Goal: Information Seeking & Learning: Learn about a topic

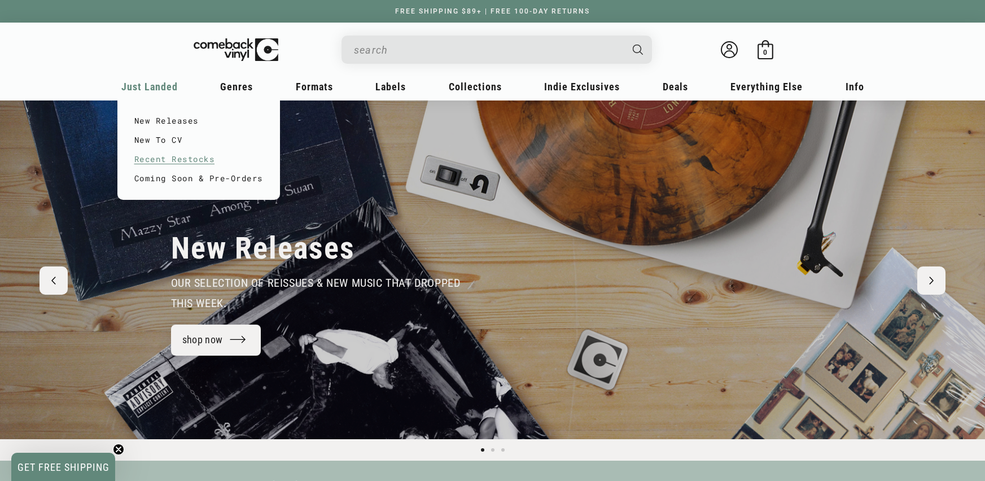
click at [158, 159] on link "Recent Restocks" at bounding box center [198, 159] width 129 height 19
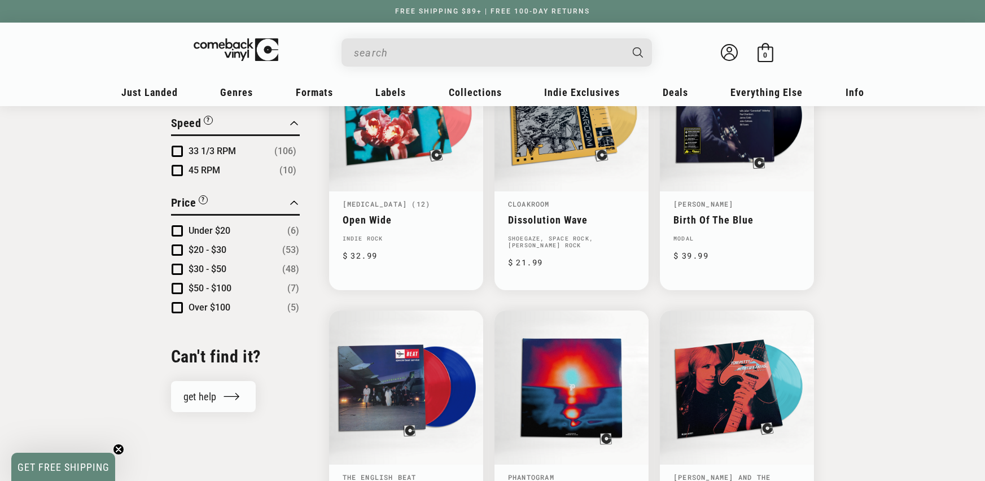
scroll to position [1109, 0]
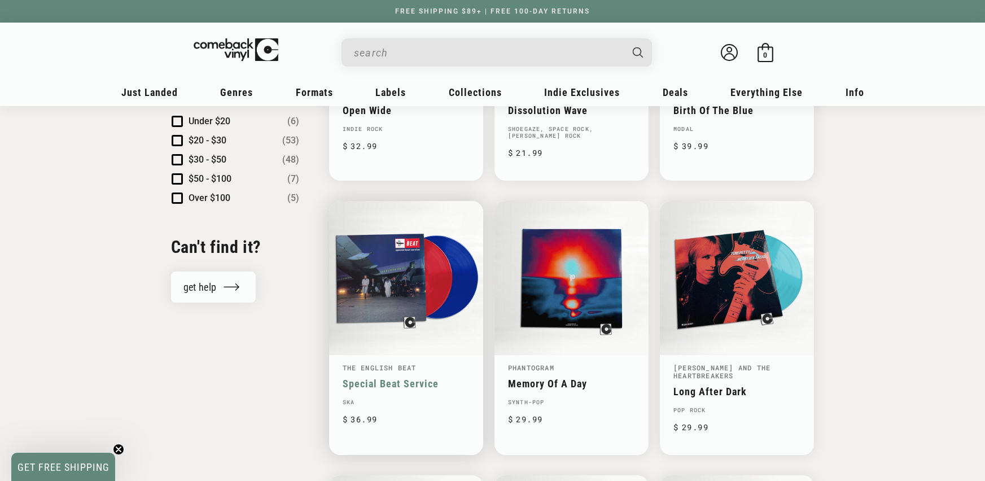
click at [351, 389] on link "Special Beat Service" at bounding box center [406, 384] width 127 height 12
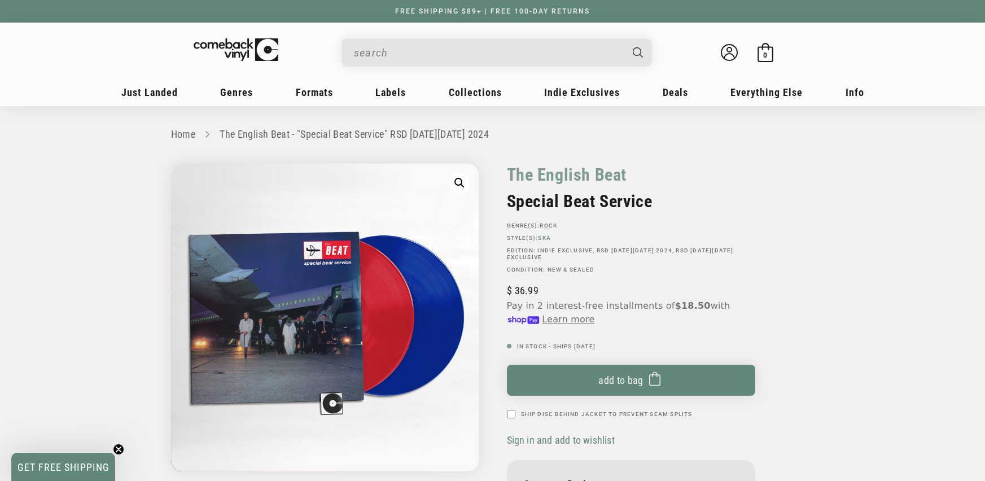
click at [543, 238] on link "Ska" at bounding box center [544, 238] width 13 height 6
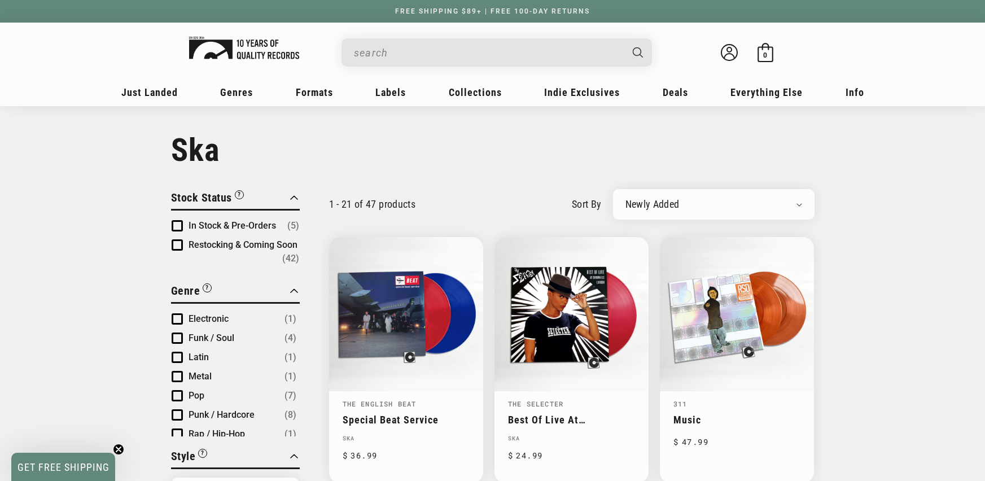
click at [259, 54] on img at bounding box center [244, 48] width 110 height 23
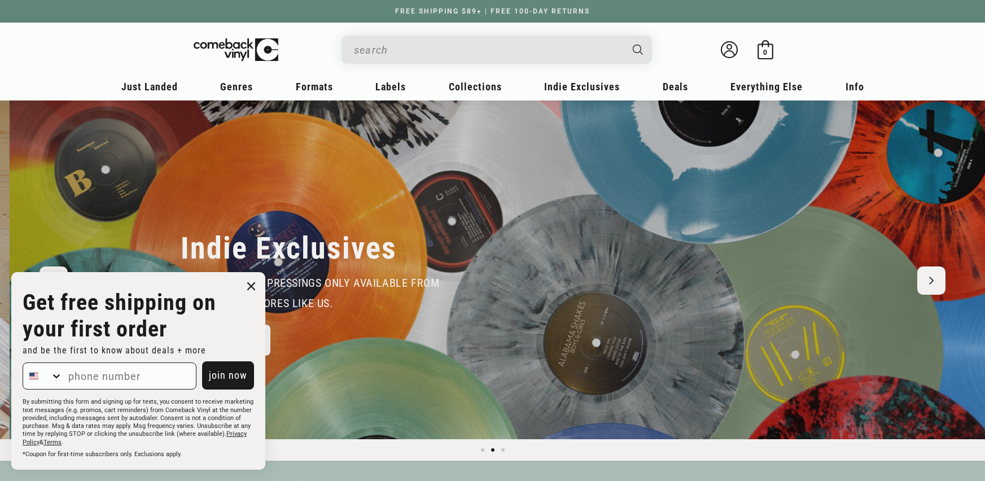
scroll to position [0, 985]
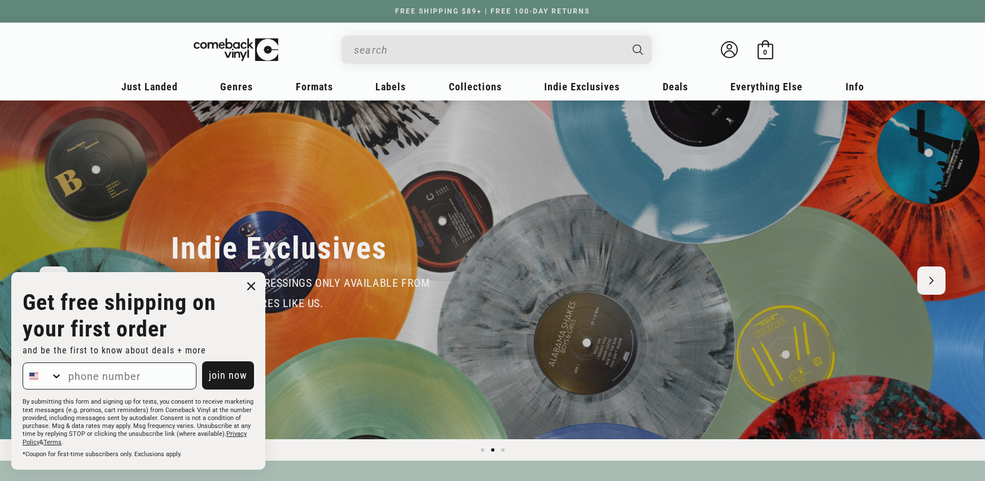
drag, startPoint x: 252, startPoint y: 285, endPoint x: 449, endPoint y: 260, distance: 198.1
click at [252, 285] on icon "Close dialog" at bounding box center [251, 286] width 7 height 7
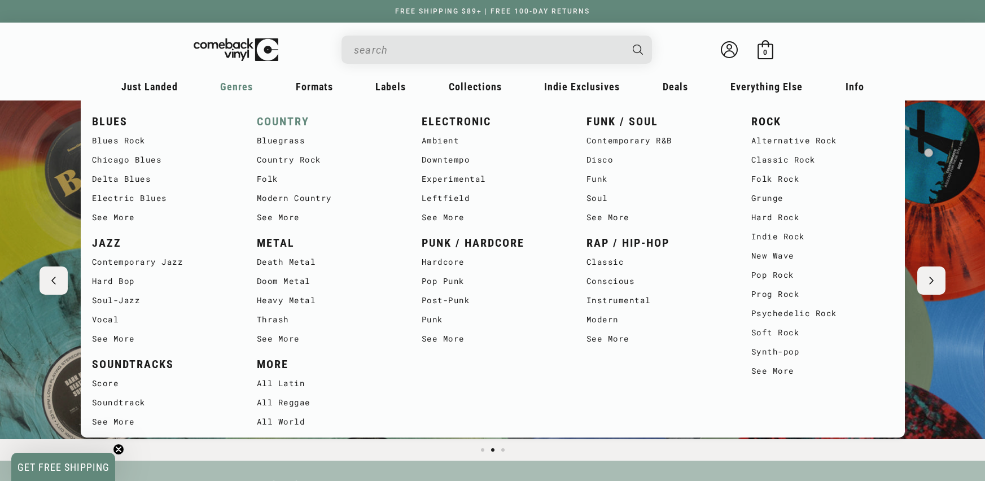
click at [269, 121] on link "COUNTRY" at bounding box center [328, 121] width 142 height 19
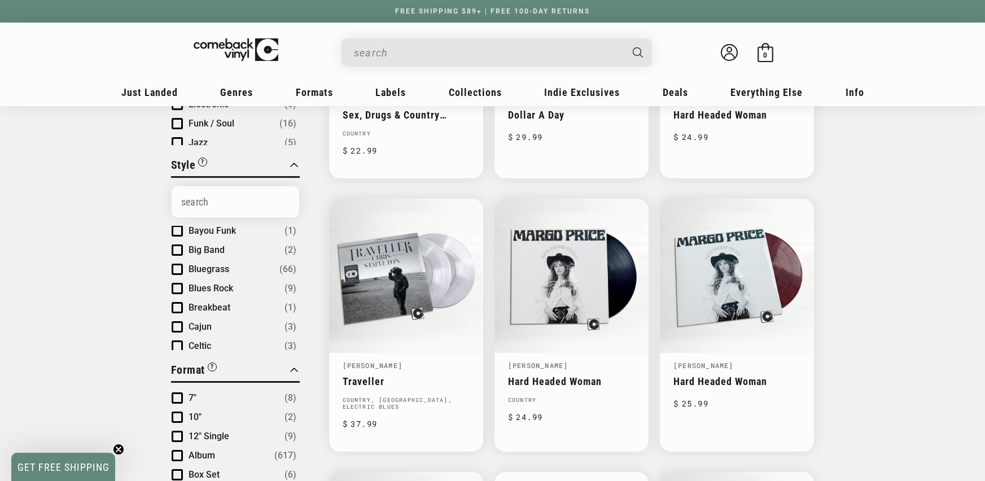
scroll to position [154, 0]
click at [213, 246] on span "Bluegrass" at bounding box center [209, 251] width 41 height 11
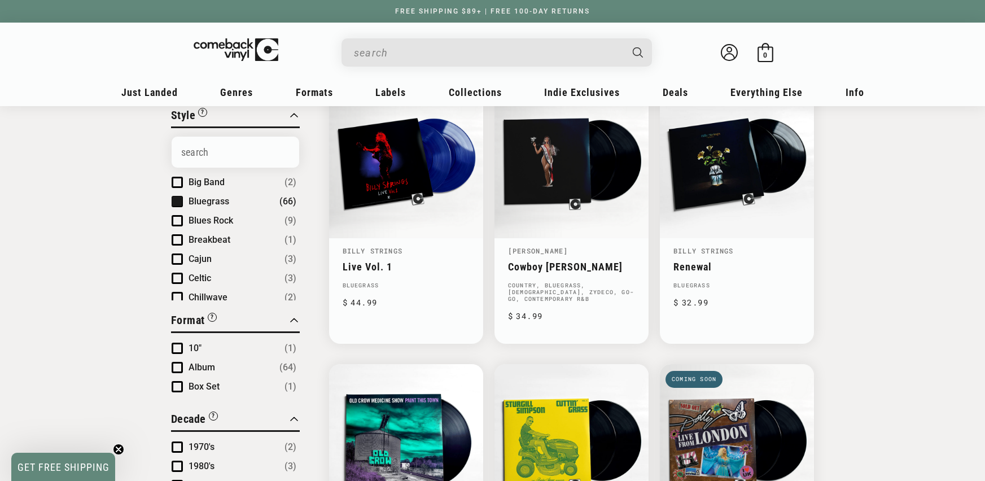
scroll to position [380, 0]
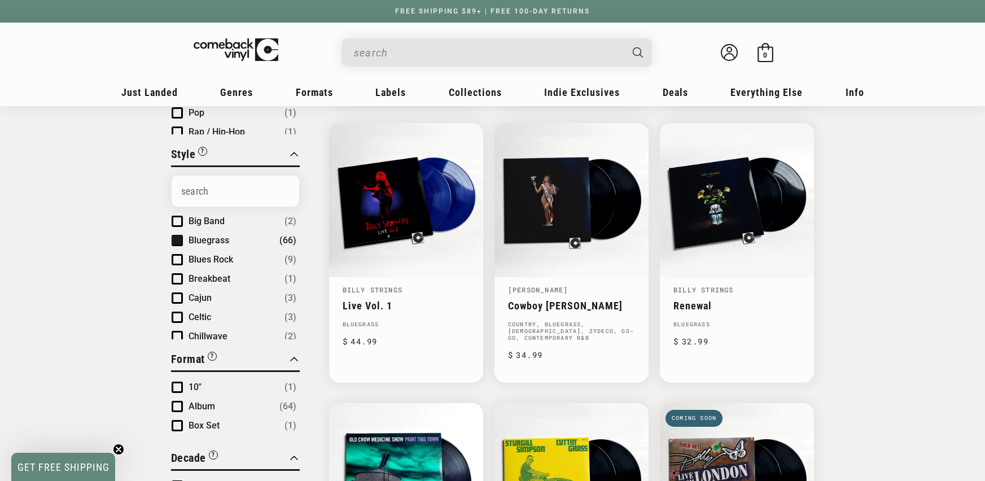
click at [221, 247] on ul "Acoustic (11) African (2) Alternative Rock (8) Ambient (2) AOR (1) Appalachian …" at bounding box center [236, 288] width 128 height 455
click at [224, 243] on span "Bluegrass" at bounding box center [209, 240] width 41 height 11
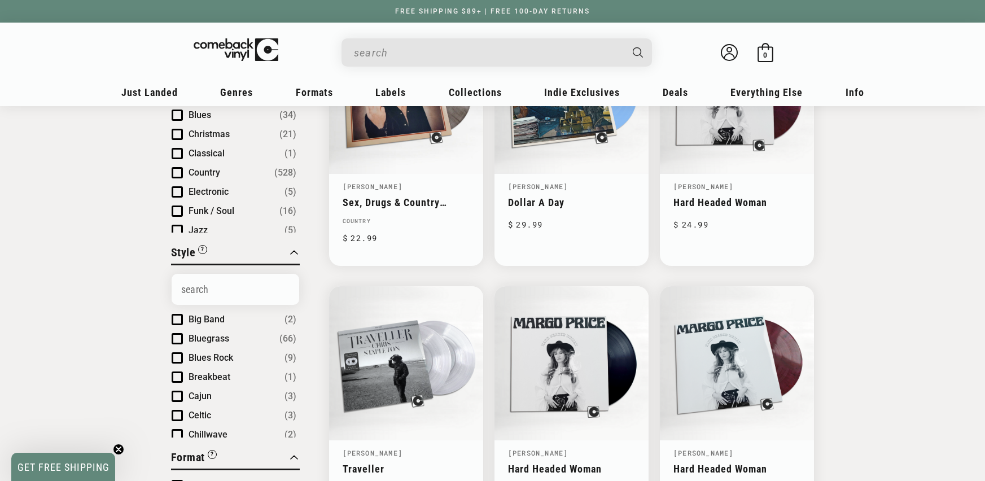
scroll to position [31, 0]
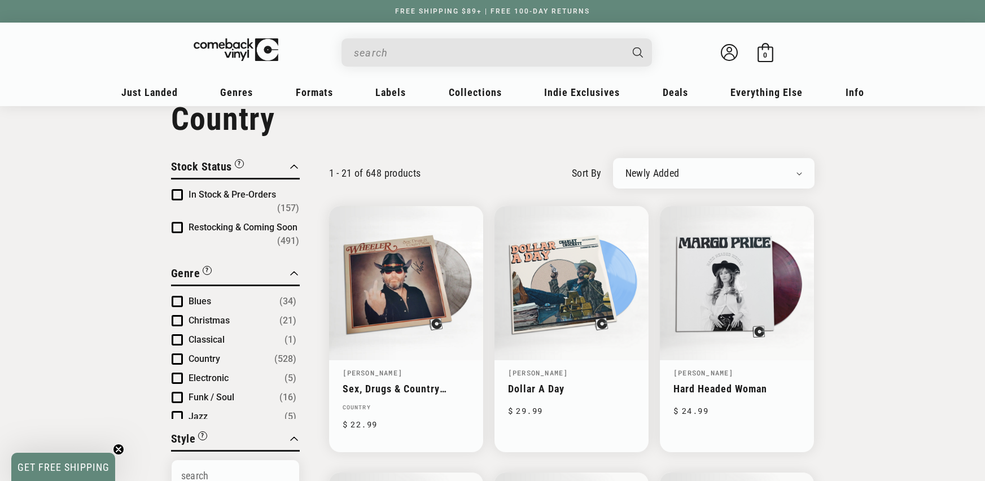
click at [177, 191] on span "Product filter" at bounding box center [177, 194] width 11 height 11
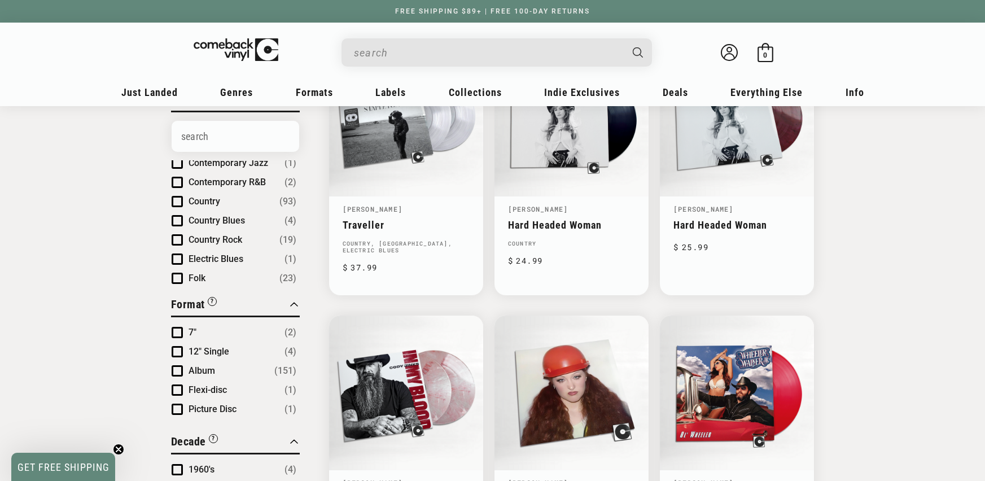
scroll to position [162, 0]
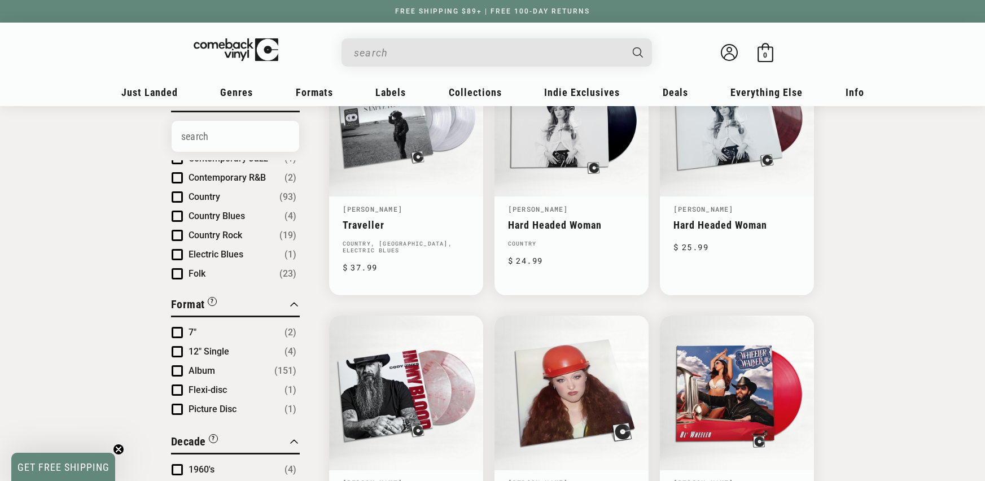
click at [226, 230] on span "Country Rock" at bounding box center [216, 235] width 54 height 11
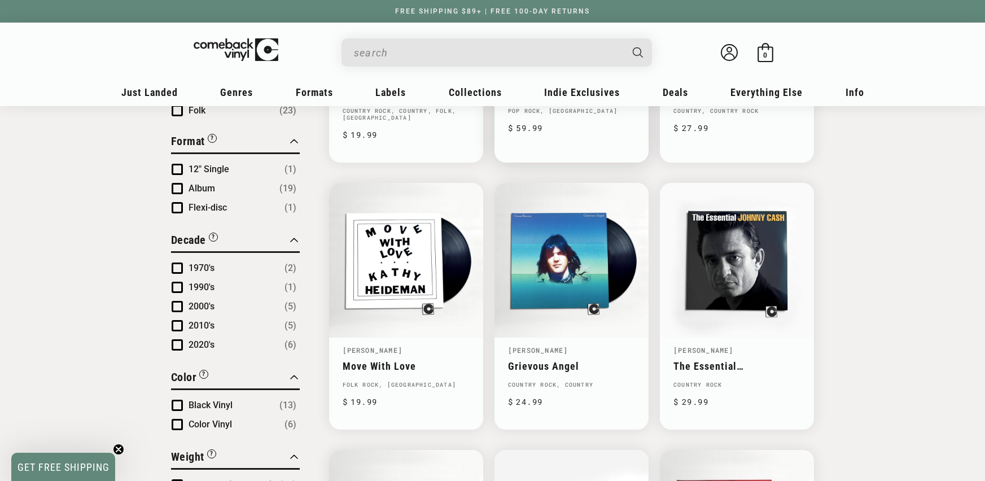
scroll to position [626, 0]
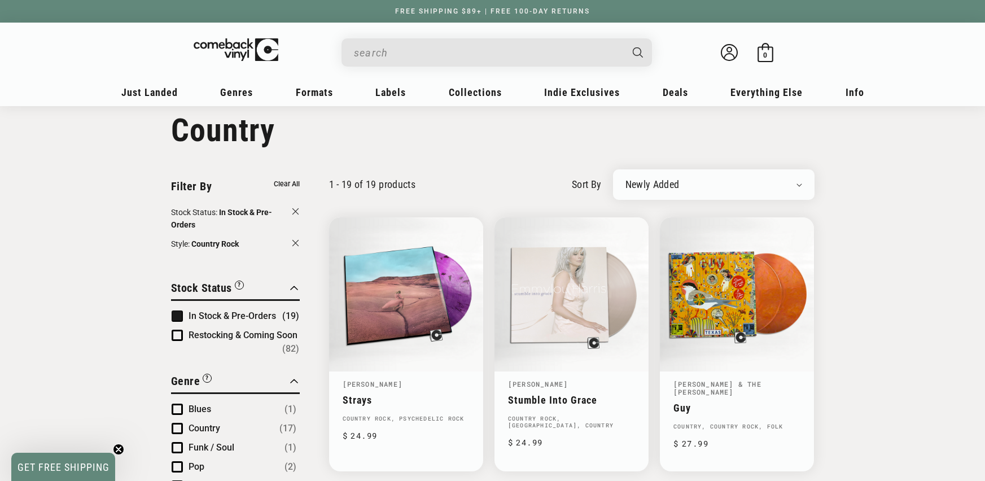
click at [711, 192] on div "Newly Added Popularity Artist (A-Z) Price (High To Low) Price (Low To High) Per…" at bounding box center [713, 184] width 201 height 30
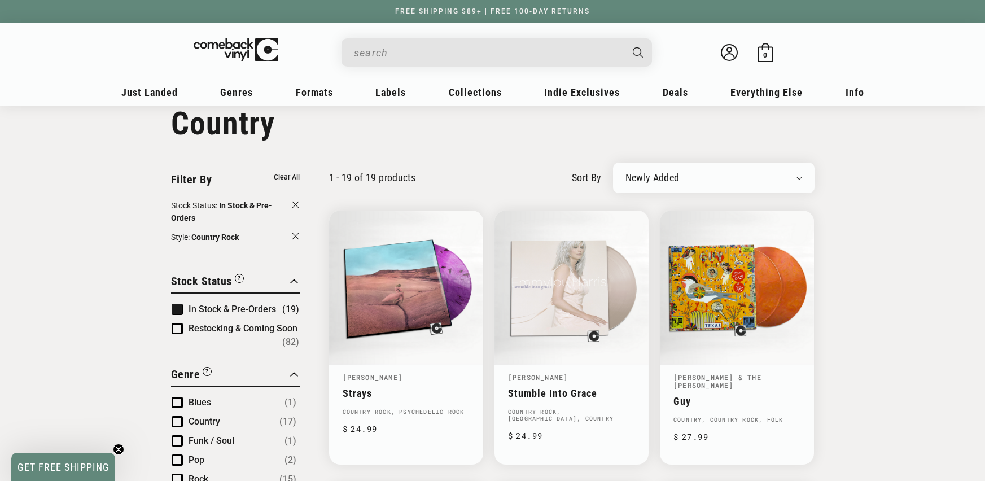
click at [708, 181] on select "Newly Added Popularity Artist (A-Z) Price (High To Low) Price (Low To High) Per…" at bounding box center [713, 177] width 177 height 11
select select "best-selling"
click at [625, 172] on select "Newly Added Popularity Artist (A-Z) Price (High To Low) Price (Low To High) Per…" at bounding box center [713, 177] width 177 height 11
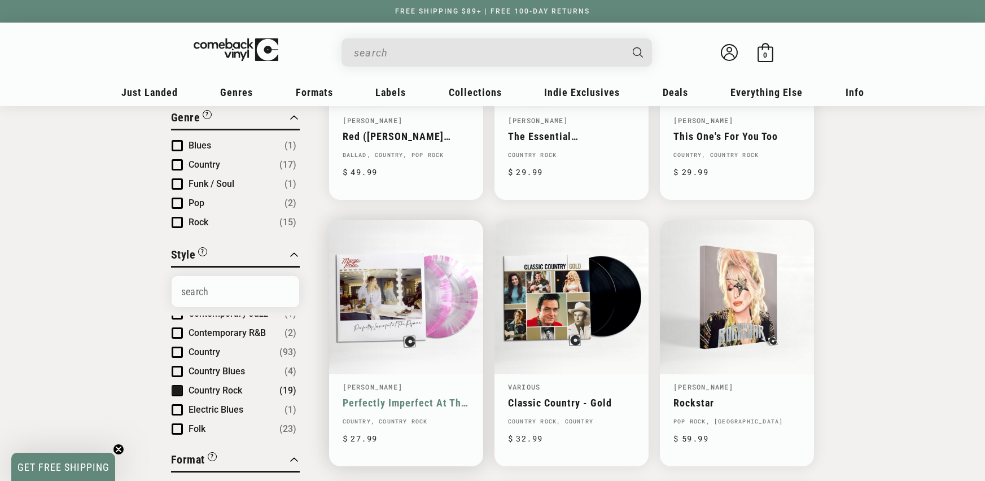
scroll to position [335, 0]
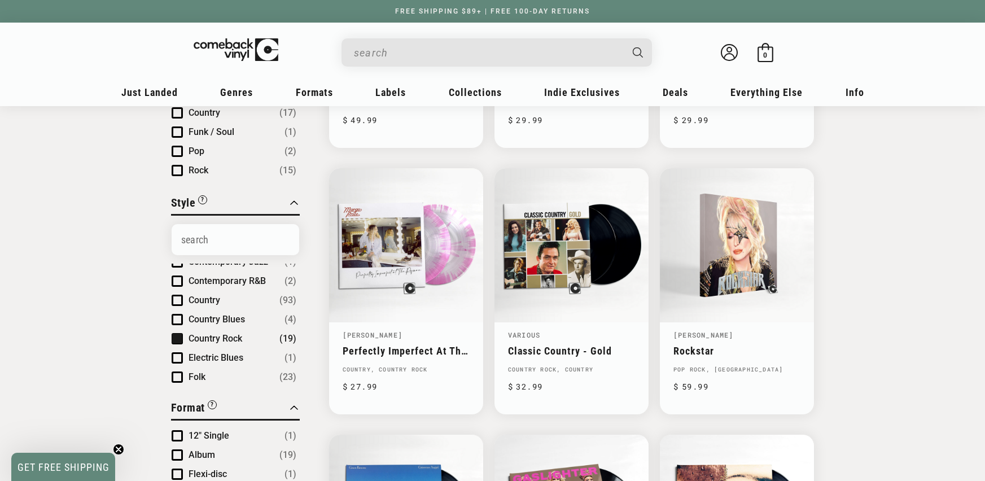
click at [178, 344] on li "Country Rock (19)" at bounding box center [234, 339] width 125 height 14
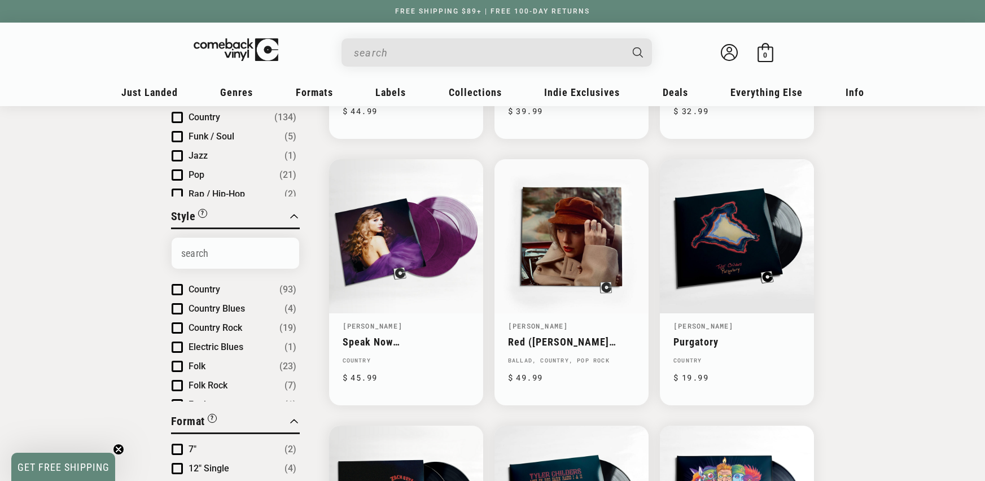
scroll to position [187, 0]
click at [191, 360] on span "Folk" at bounding box center [197, 365] width 17 height 11
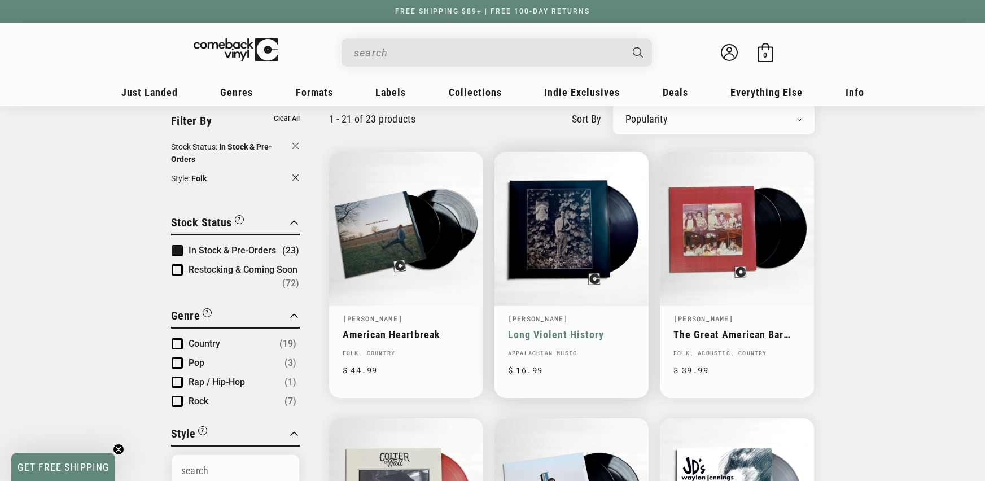
scroll to position [84, 0]
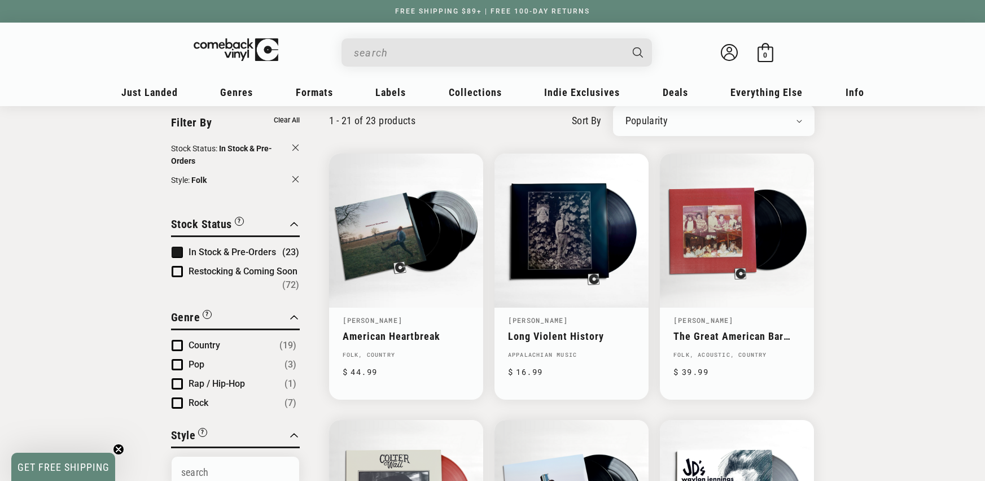
click at [706, 128] on div "Newly Added Popularity Artist (A-Z) Price (High To Low) Price (Low To High) Per…" at bounding box center [713, 121] width 201 height 30
click at [706, 122] on select "Newly Added Popularity Artist (A-Z) Price (High To Low) Price (Low To High) Per…" at bounding box center [713, 120] width 177 height 11
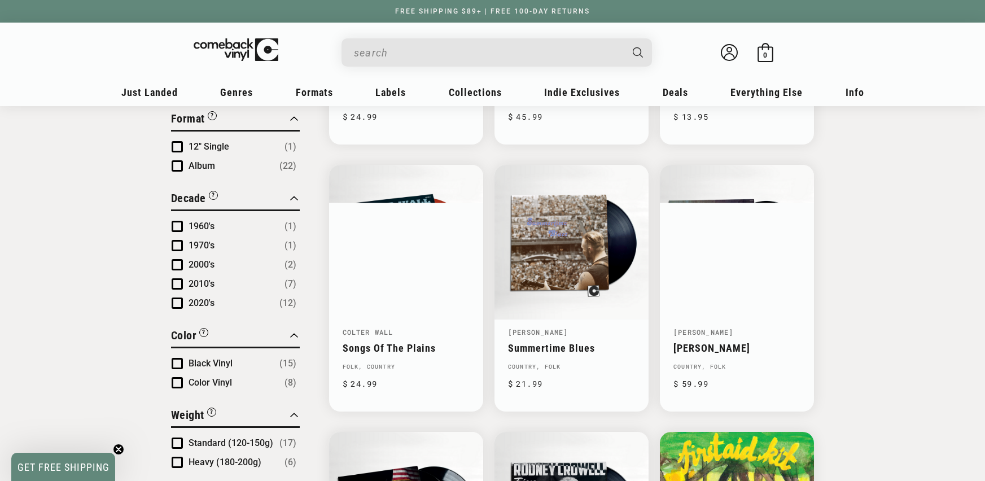
scroll to position [440, 0]
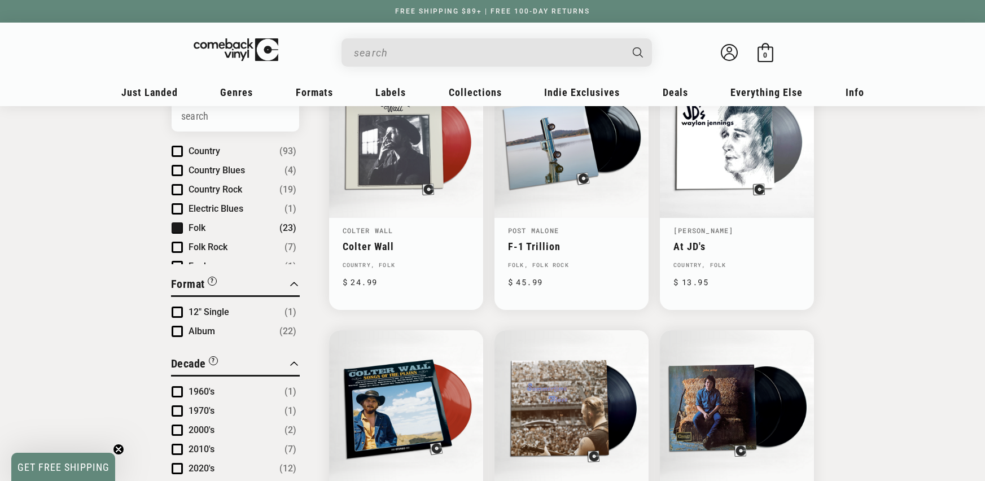
click at [195, 226] on span "Folk" at bounding box center [197, 227] width 17 height 11
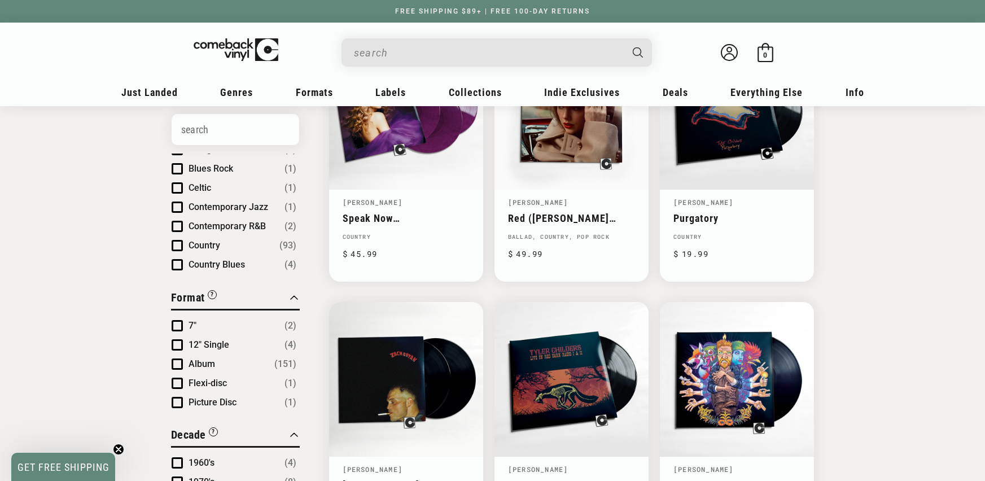
scroll to position [123, 0]
click at [231, 222] on button "Country (93)" at bounding box center [243, 229] width 108 height 14
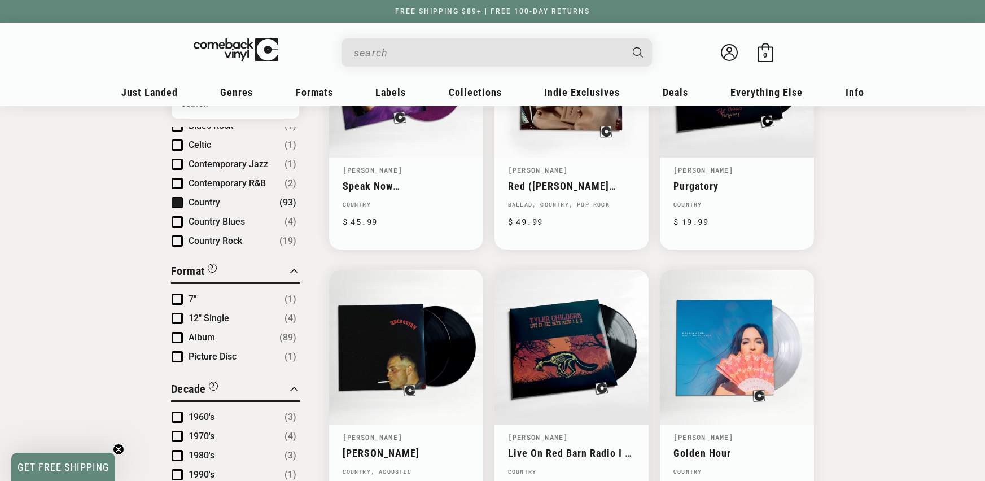
scroll to position [461, 0]
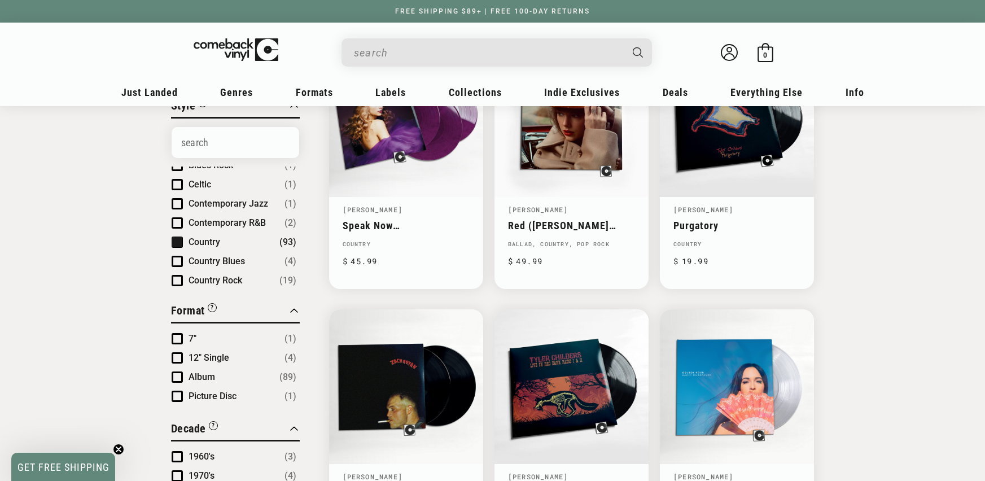
click at [180, 240] on span "Product filter" at bounding box center [177, 241] width 11 height 11
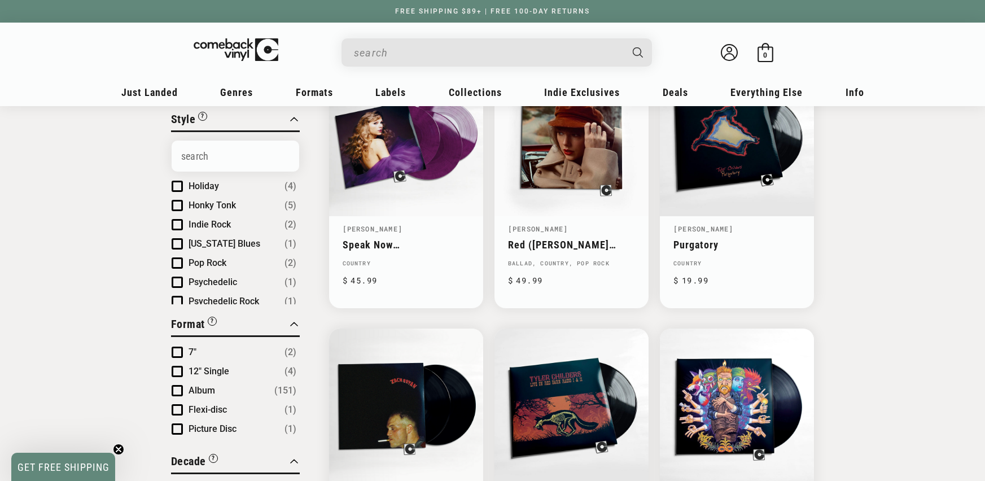
scroll to position [362, 0]
click at [211, 203] on span "Honky Tonk" at bounding box center [212, 208] width 47 height 11
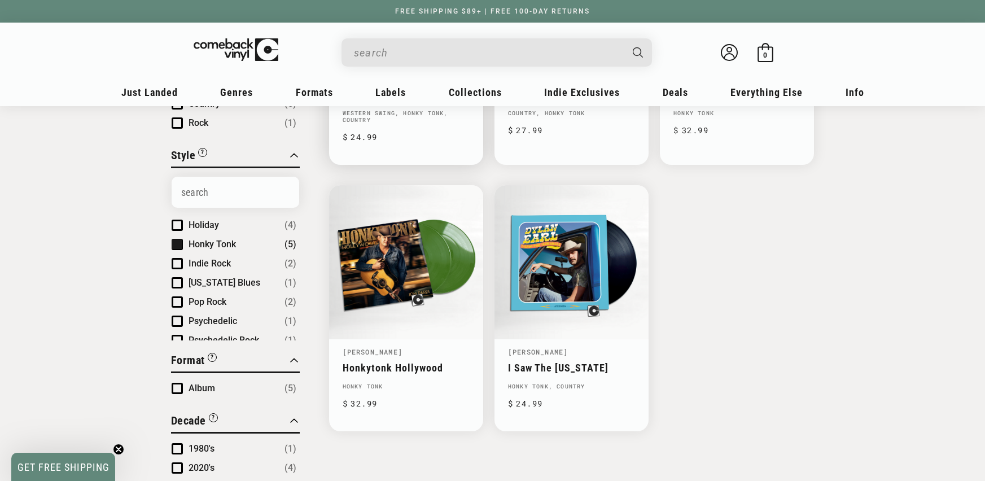
scroll to position [359, 0]
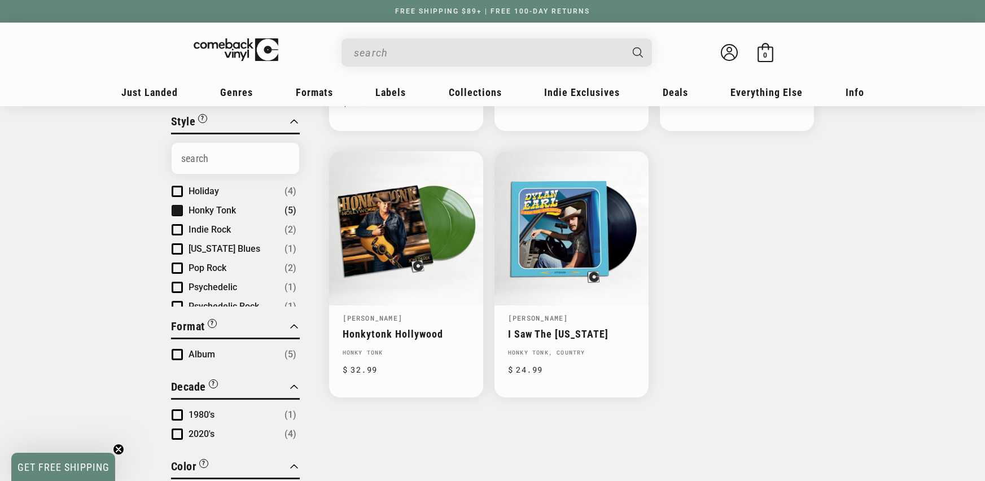
click at [217, 213] on span "Honky Tonk" at bounding box center [212, 210] width 47 height 11
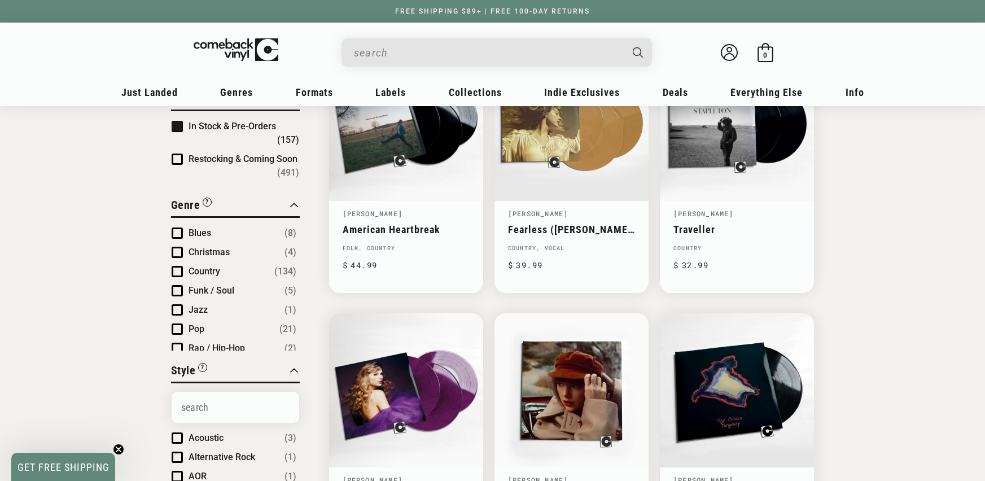
scroll to position [90, 0]
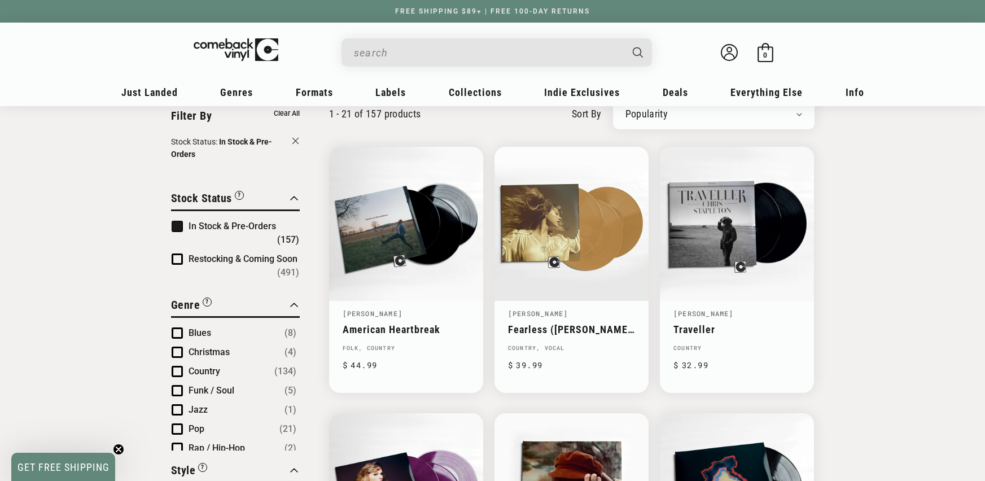
click at [175, 224] on span "Product filter" at bounding box center [177, 226] width 11 height 11
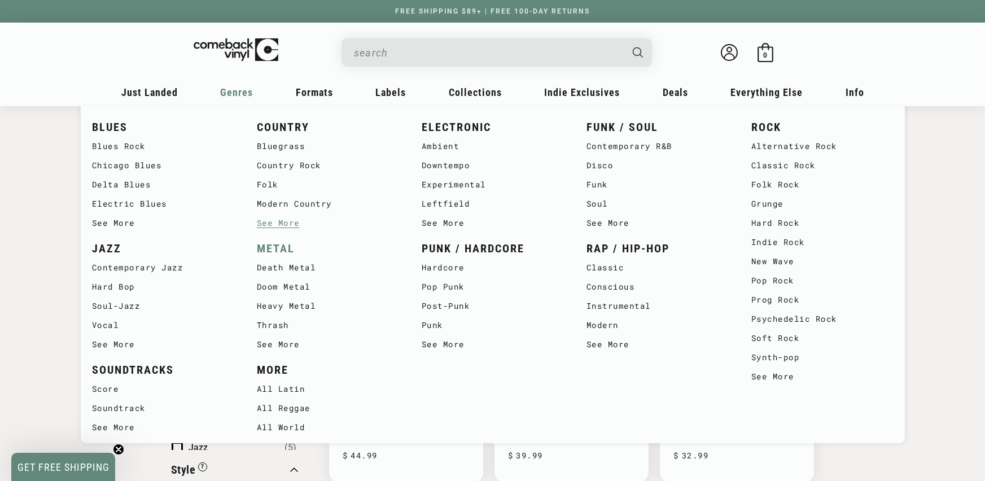
click at [283, 249] on link "METAL" at bounding box center [328, 248] width 142 height 19
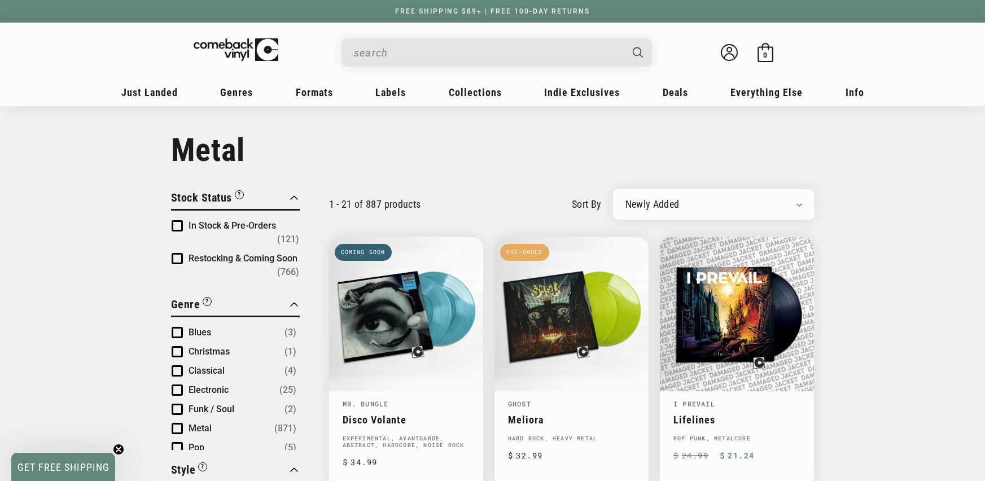
click at [661, 211] on div "Newly Added Popularity Artist (A-Z) Price (High To Low) Price (Low To High) Per…" at bounding box center [713, 204] width 201 height 30
click at [660, 204] on select "Newly Added Popularity Artist (A-Z) Price (High To Low) Price (Low To High) Per…" at bounding box center [713, 204] width 177 height 11
click at [190, 226] on span "In Stock & Pre-Orders" at bounding box center [232, 225] width 87 height 11
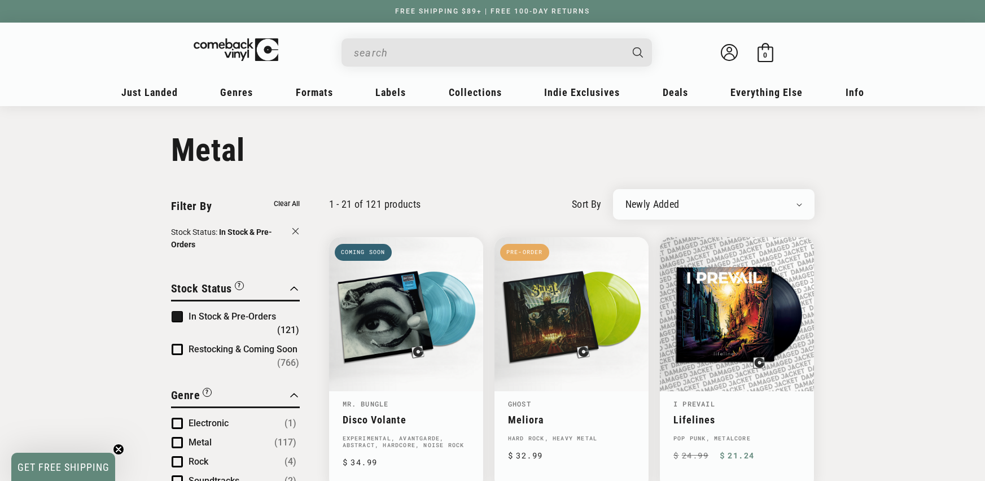
click at [701, 211] on div "Newly Added Popularity Artist (A-Z) Price (High To Low) Price (Low To High) Per…" at bounding box center [713, 204] width 201 height 30
click at [691, 204] on select "Newly Added Popularity Artist (A-Z) Price (High To Low) Price (Low To High) Per…" at bounding box center [713, 204] width 177 height 11
select select "best-selling"
click at [625, 199] on select "Newly Added Popularity Artist (A-Z) Price (High To Low) Price (Low To High) Per…" at bounding box center [713, 204] width 177 height 11
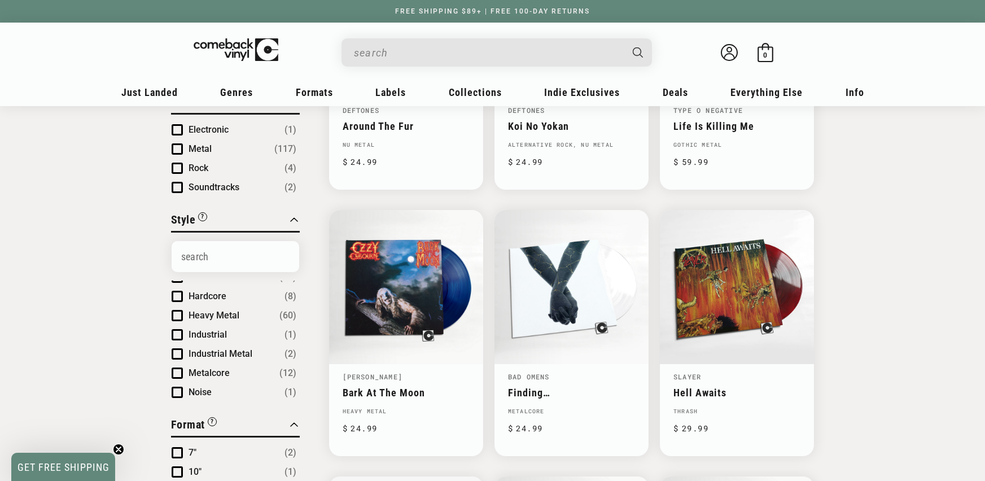
scroll to position [423, 0]
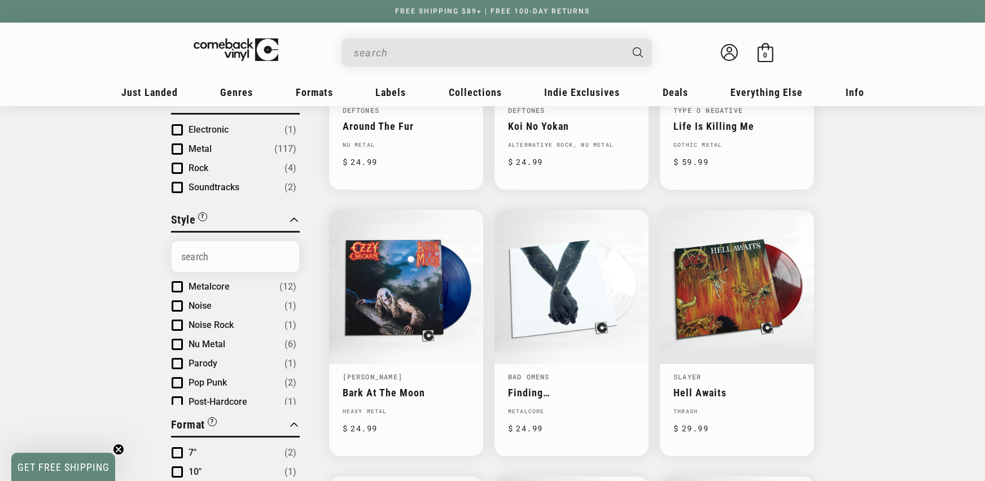
click at [202, 339] on span "Nu Metal" at bounding box center [207, 344] width 37 height 11
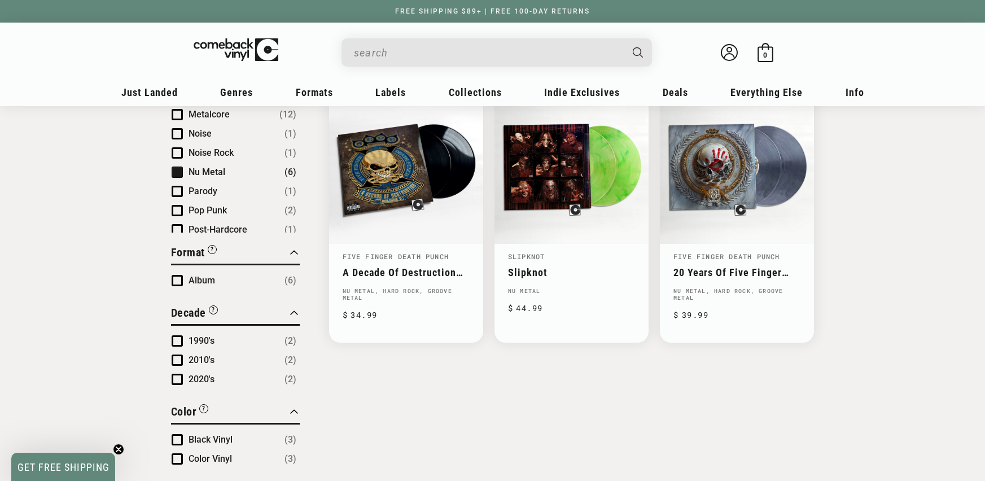
scroll to position [418, 0]
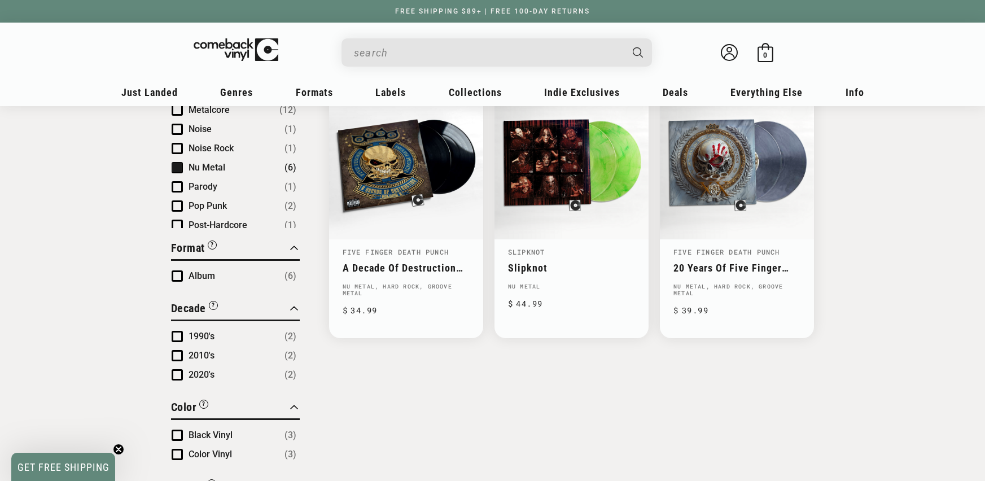
click at [185, 171] on li "Nu Metal (6)" at bounding box center [234, 168] width 125 height 14
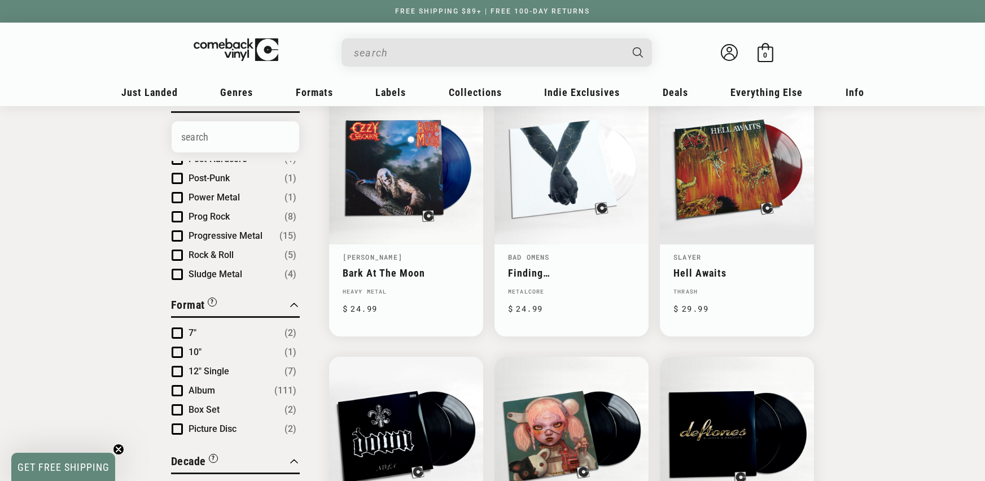
scroll to position [559, 0]
click at [222, 217] on span "Progressive Metal" at bounding box center [226, 222] width 74 height 11
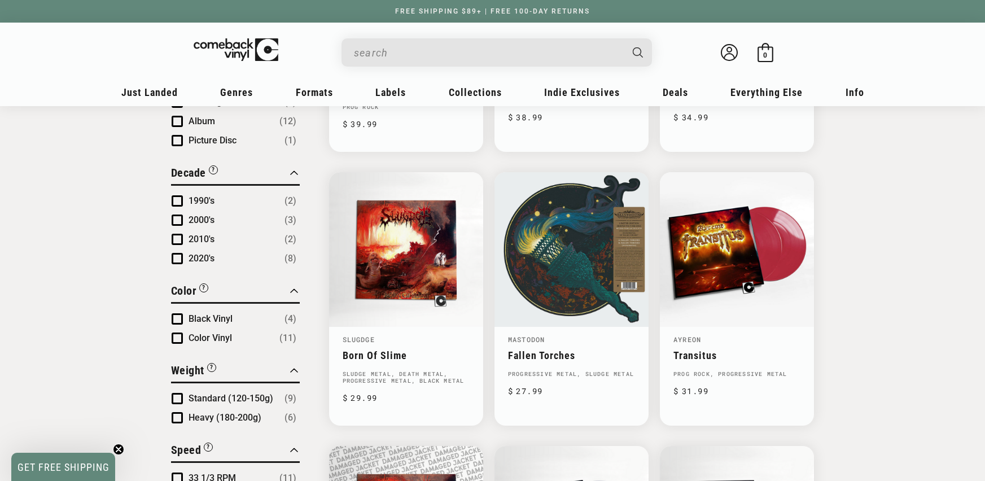
scroll to position [649, 0]
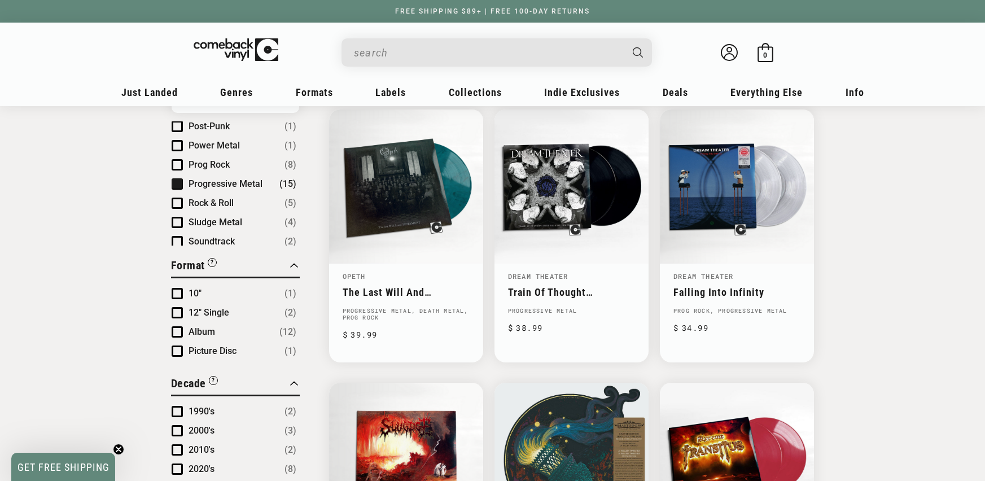
click at [230, 186] on span "Progressive Metal" at bounding box center [226, 183] width 74 height 11
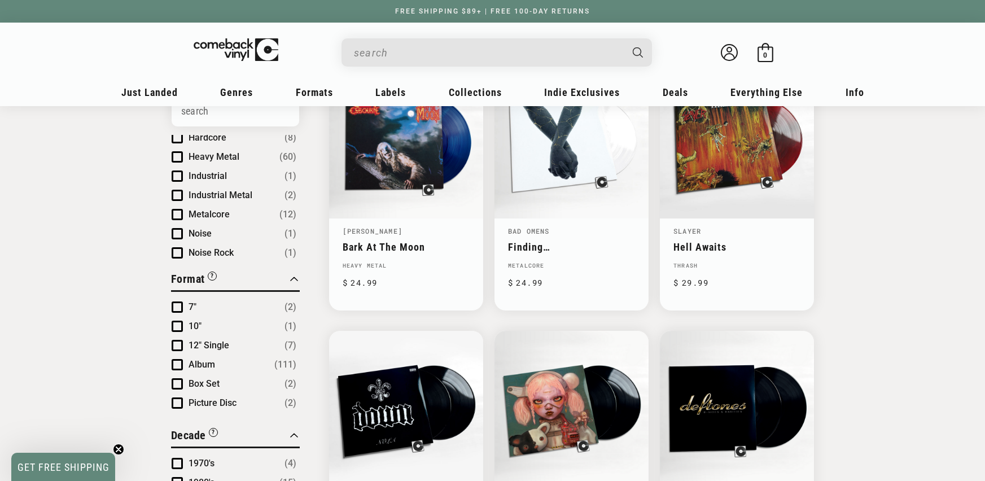
scroll to position [335, 0]
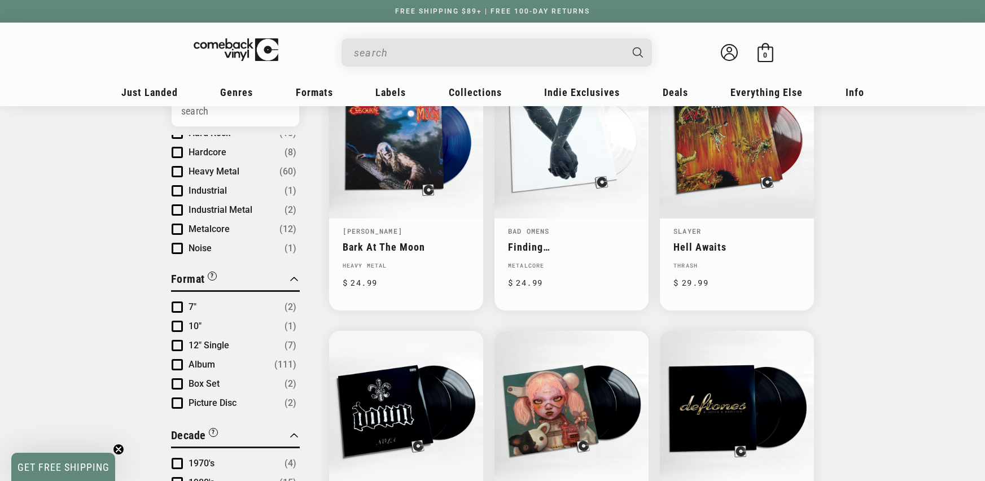
click at [229, 224] on span "Metalcore" at bounding box center [209, 229] width 41 height 11
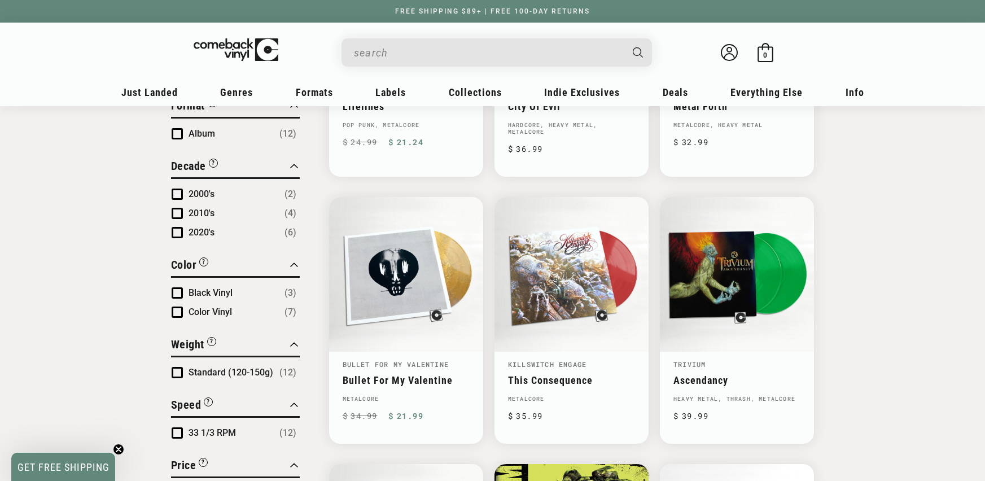
scroll to position [593, 0]
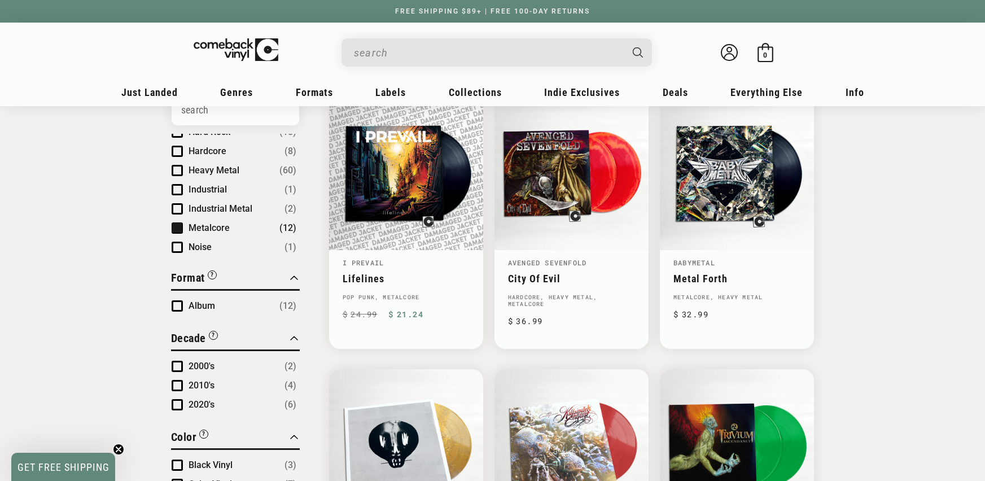
click at [214, 222] on span "Metalcore" at bounding box center [209, 227] width 41 height 11
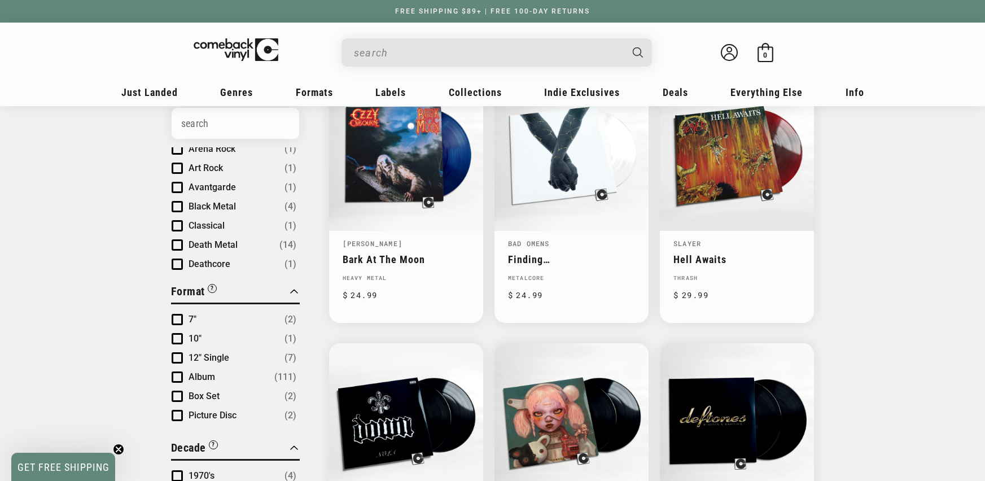
scroll to position [63, 0]
click at [234, 239] on span "Death Metal" at bounding box center [213, 244] width 49 height 11
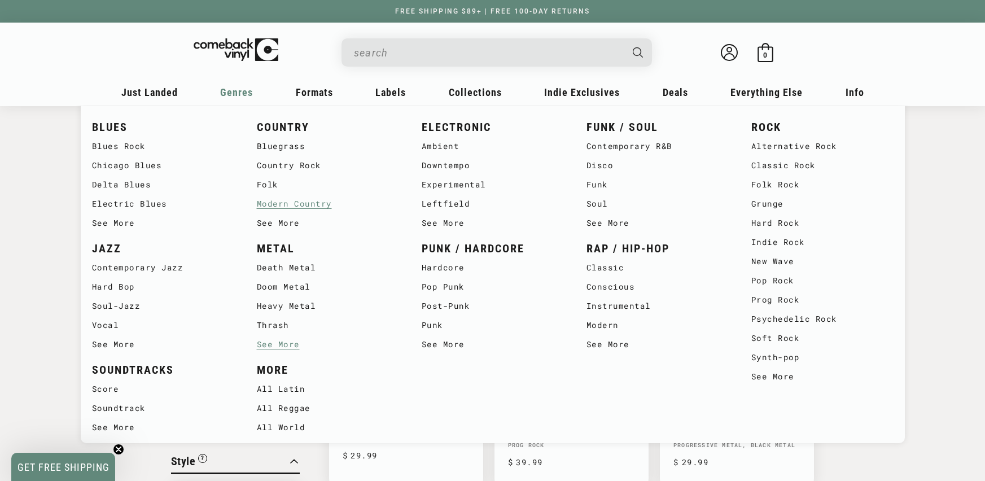
click at [280, 203] on link "Modern Country" at bounding box center [328, 203] width 142 height 19
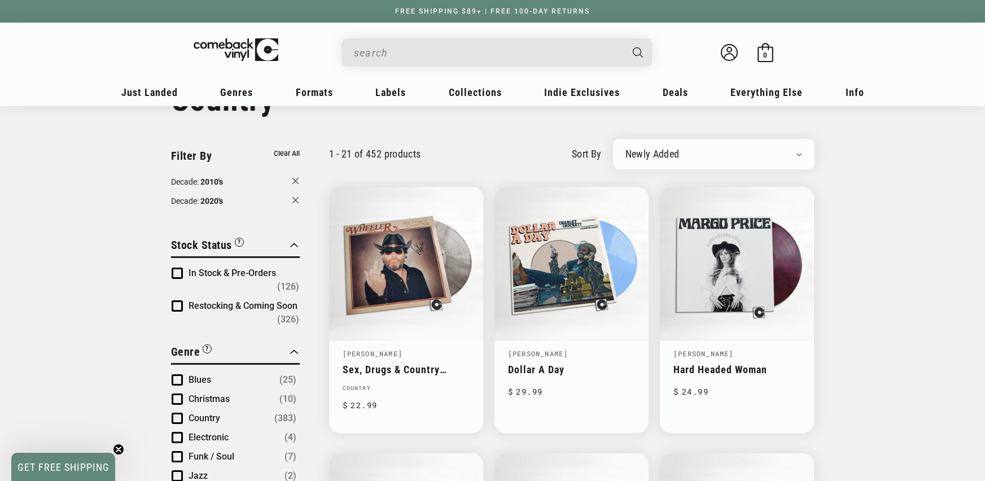
scroll to position [59, 0]
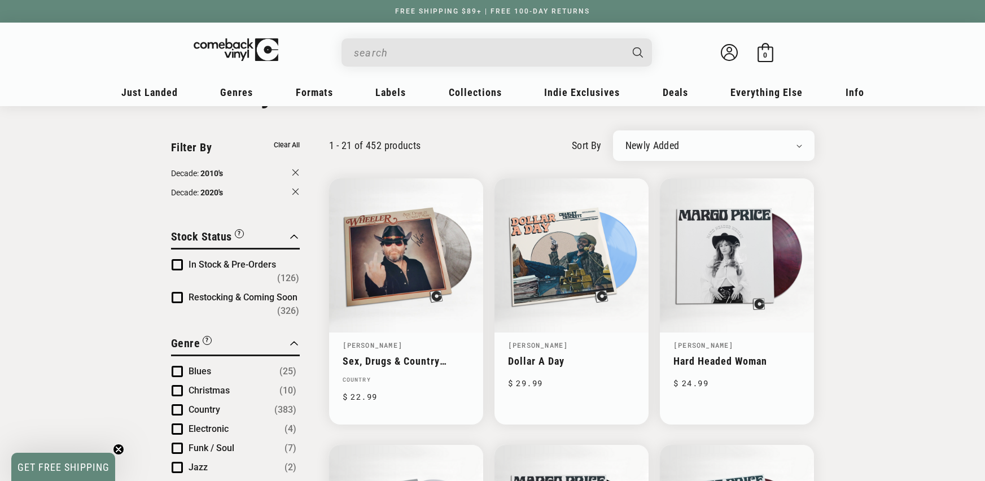
click at [207, 260] on span "In Stock & Pre-Orders" at bounding box center [232, 264] width 87 height 11
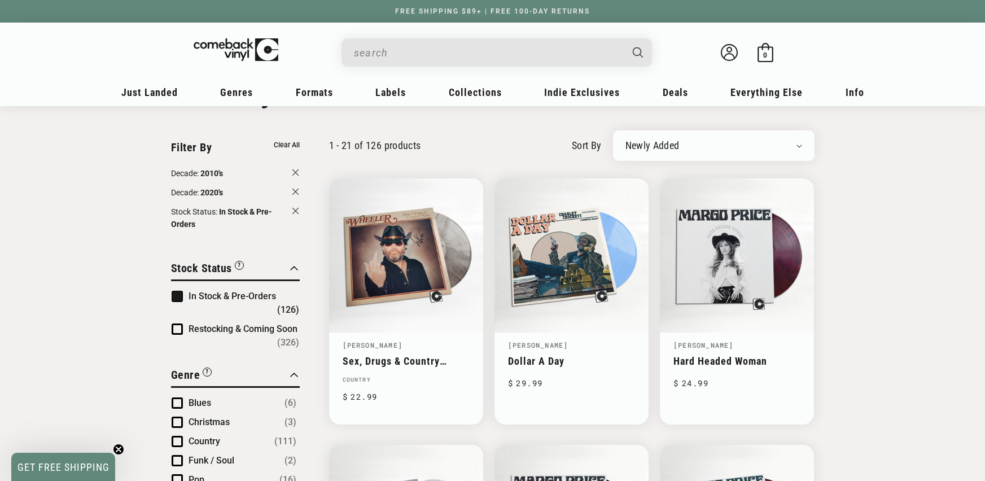
click at [669, 151] on select "Newly Added Popularity Artist (A-Z) Price (High To Low) Price (Low To High) Per…" at bounding box center [713, 145] width 177 height 11
select select "best-selling"
click at [625, 140] on select "Newly Added Popularity Artist (A-Z) Price (High To Low) Price (Low To High) Per…" at bounding box center [713, 145] width 177 height 11
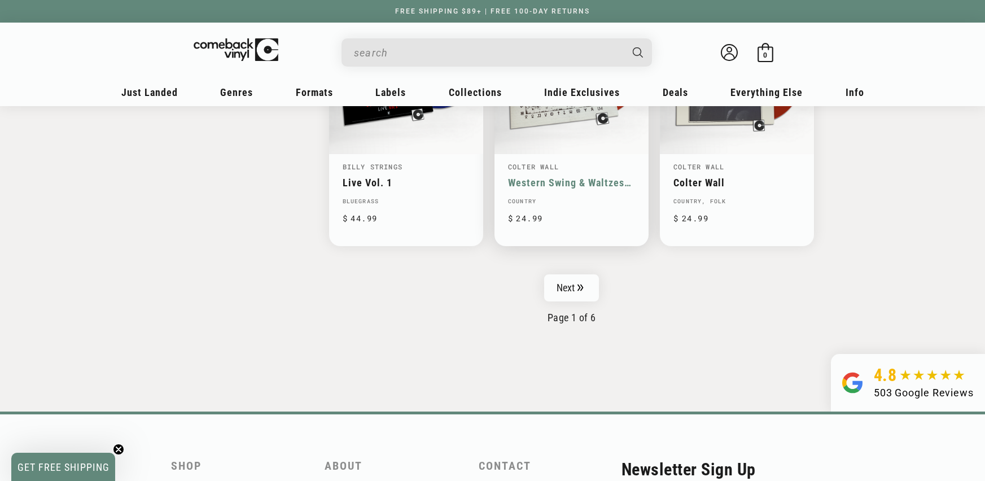
scroll to position [1848, 0]
